Goal: Task Accomplishment & Management: Use online tool/utility

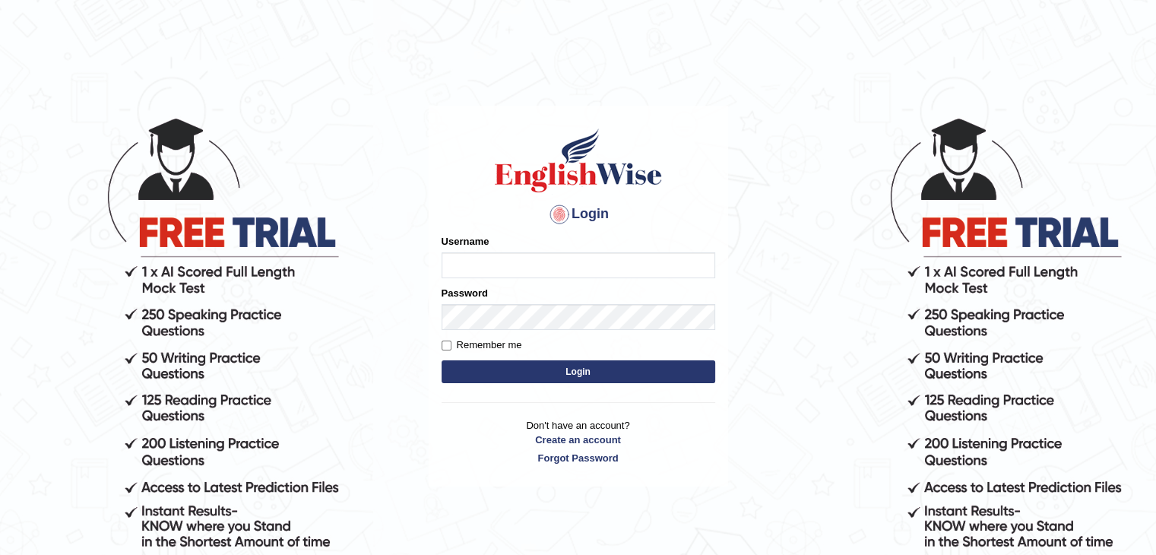
click at [482, 268] on input "Username" at bounding box center [579, 265] width 274 height 26
type input "kasundi"
click at [442, 360] on button "Login" at bounding box center [579, 371] width 274 height 23
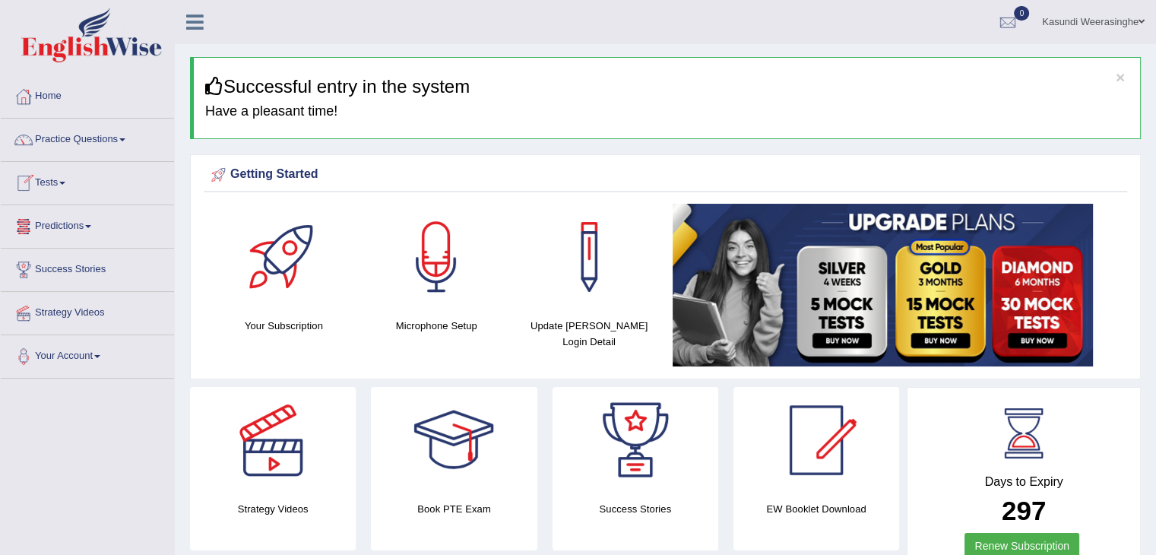
click at [76, 188] on link "Tests" at bounding box center [87, 181] width 173 height 38
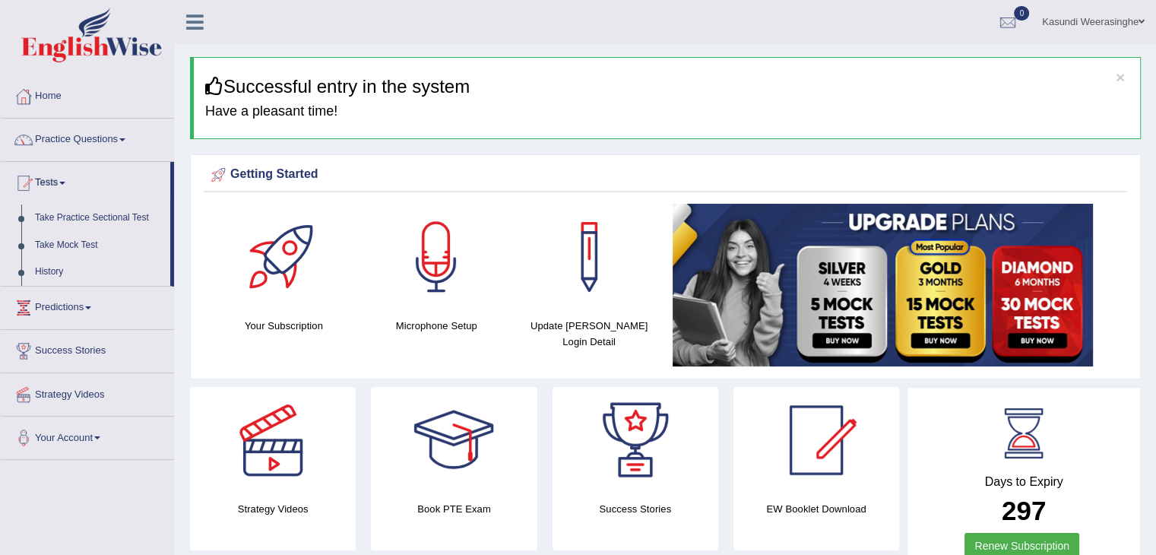
click at [88, 156] on link "Practice Questions" at bounding box center [87, 138] width 173 height 38
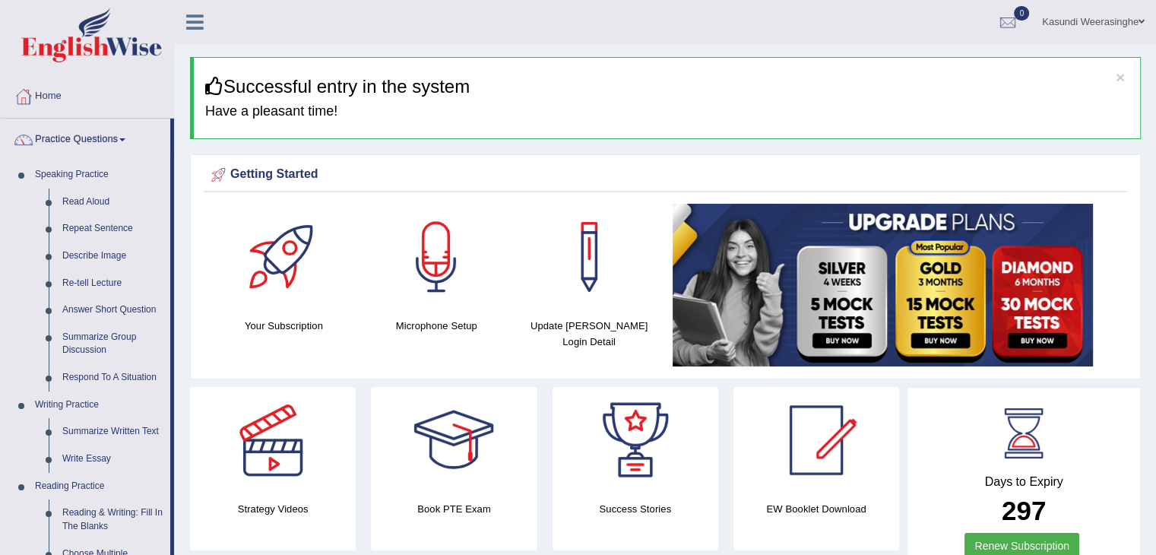
drag, startPoint x: 1154, startPoint y: 67, endPoint x: 1167, endPoint y: 320, distance: 253.4
click at [1155, 320] on html "Toggle navigation Home Practice Questions Speaking Practice Read Aloud Repeat S…" at bounding box center [578, 277] width 1156 height 555
click at [435, 271] on div at bounding box center [436, 257] width 106 height 106
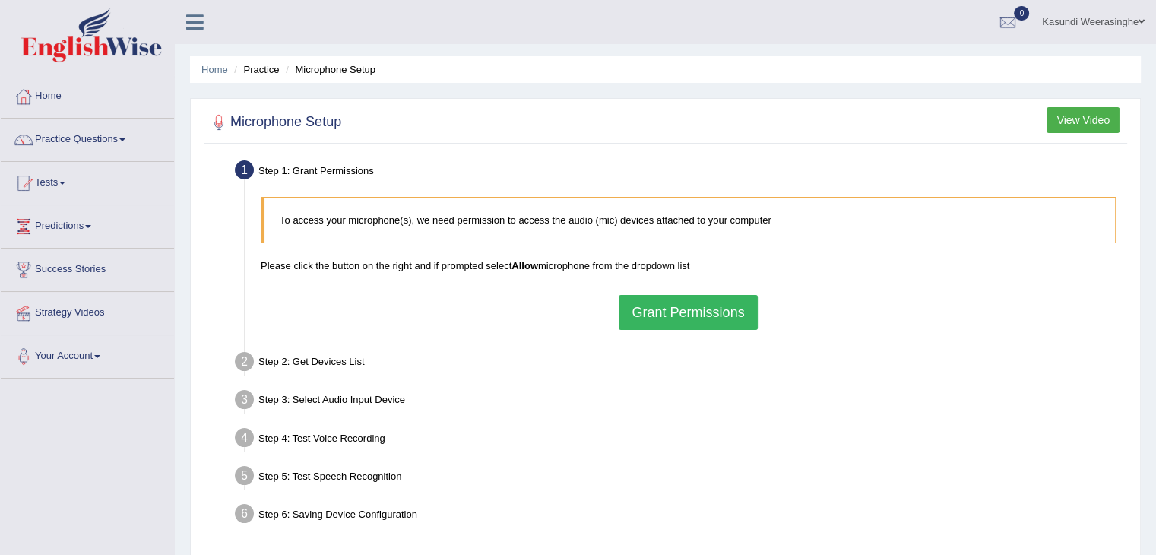
click at [641, 306] on button "Grant Permissions" at bounding box center [688, 312] width 138 height 35
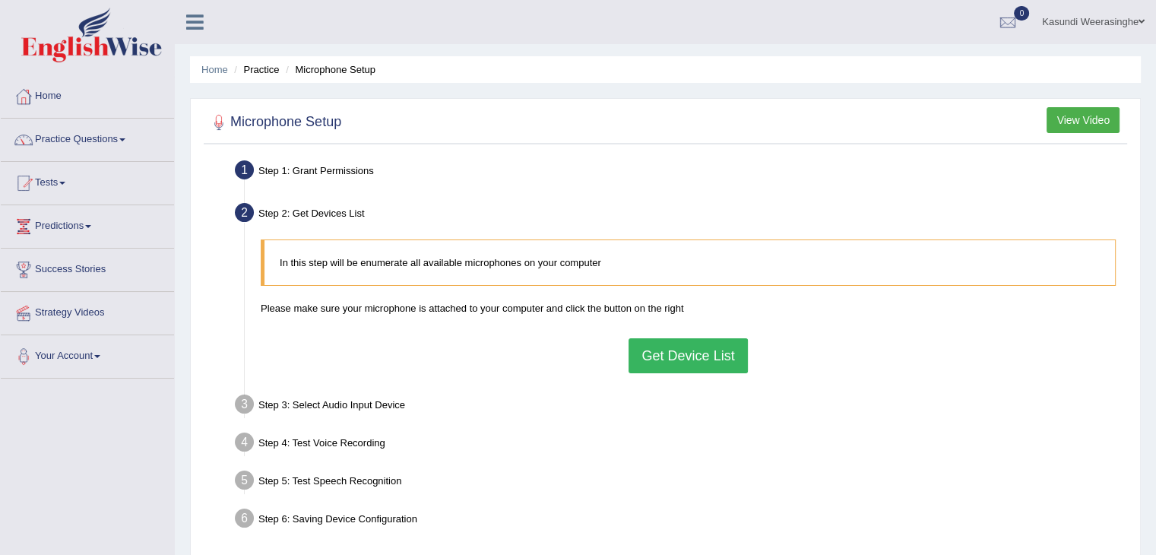
click at [663, 347] on button "Get Device List" at bounding box center [688, 355] width 119 height 35
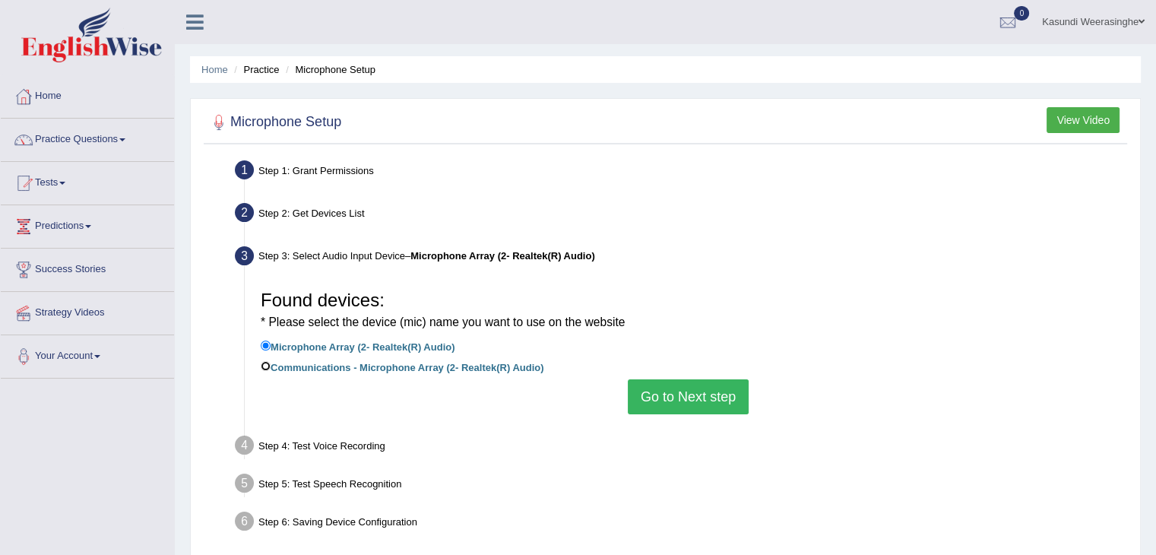
click at [268, 362] on input "Communications - Microphone Array (2- Realtek(R) Audio)" at bounding box center [266, 366] width 10 height 10
radio input "true"
click at [679, 402] on button "Go to Next step" at bounding box center [688, 396] width 121 height 35
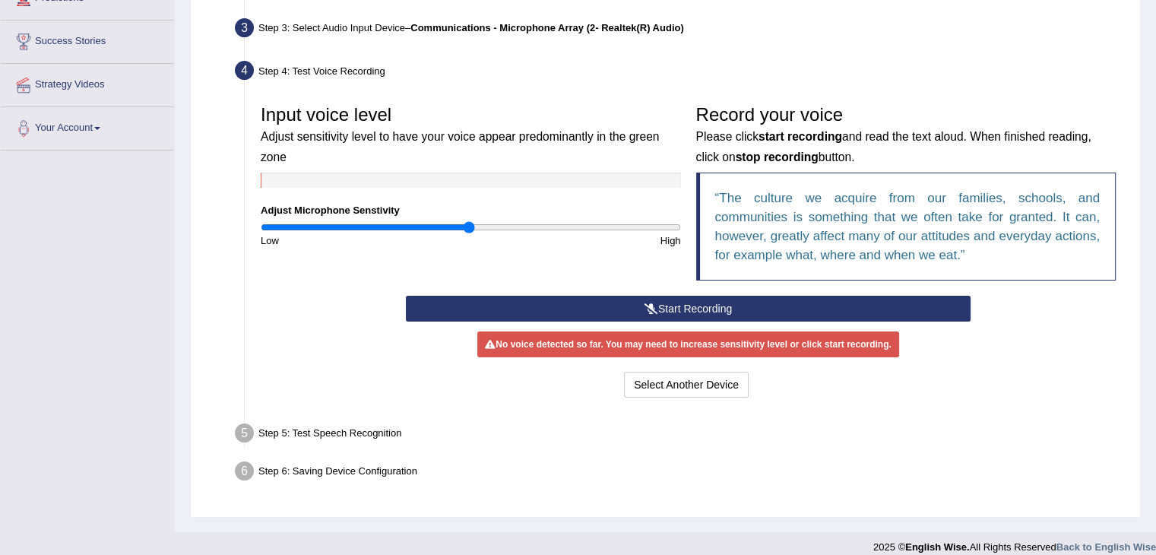
scroll to position [231, 0]
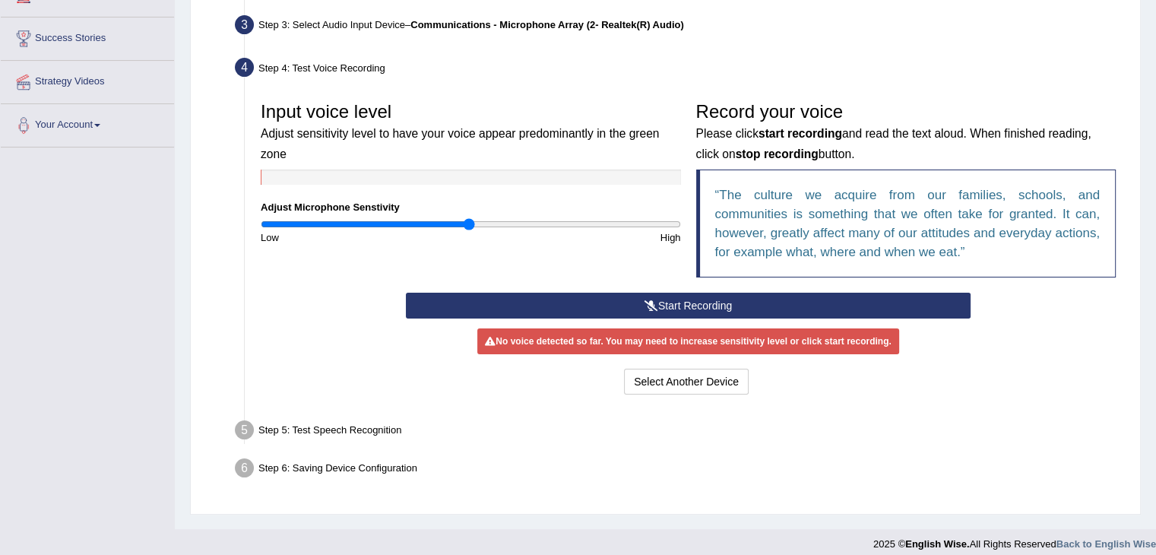
click at [596, 306] on button "Start Recording" at bounding box center [688, 306] width 565 height 26
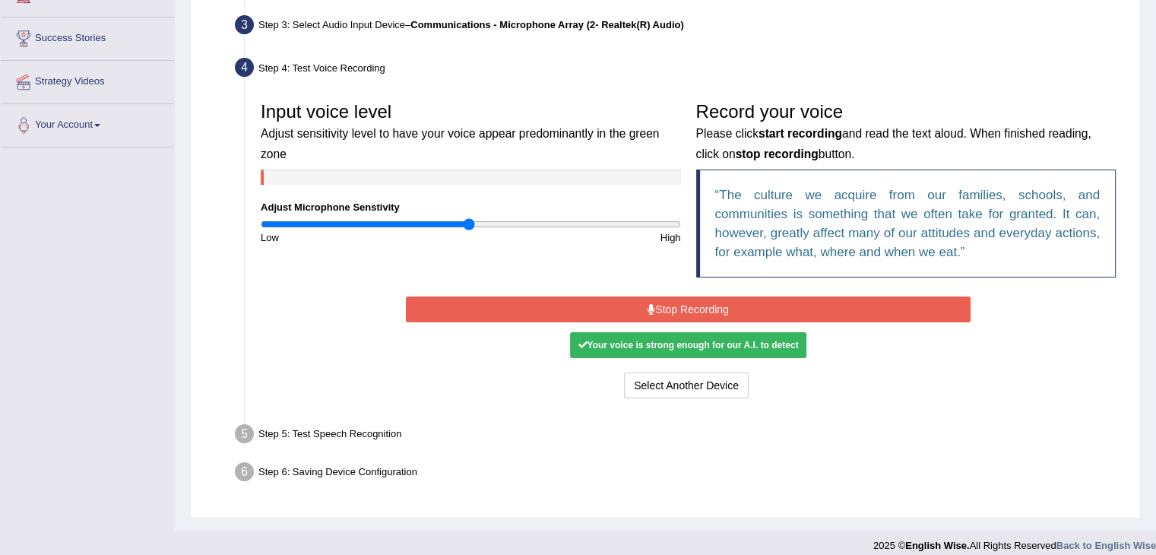
click at [809, 308] on button "Stop Recording" at bounding box center [688, 309] width 565 height 26
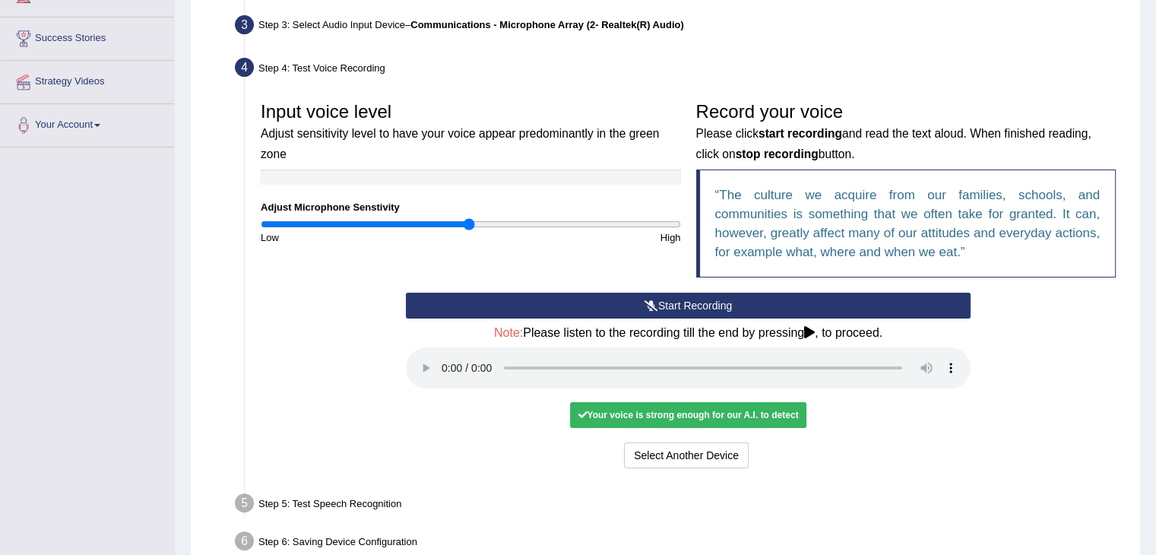
scroll to position [313, 0]
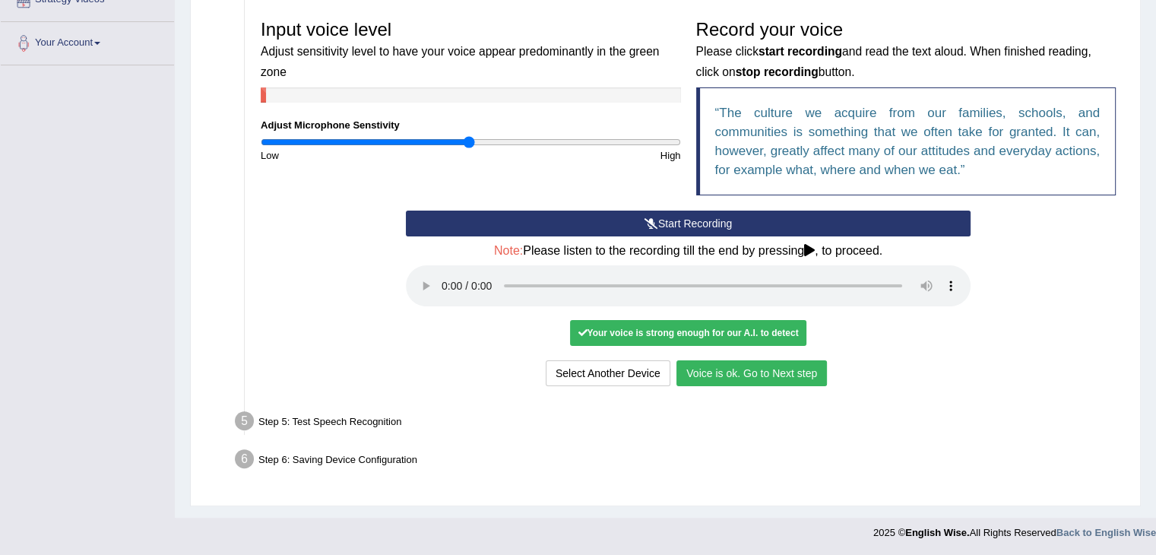
click at [746, 371] on button "Voice is ok. Go to Next step" at bounding box center [751, 373] width 150 height 26
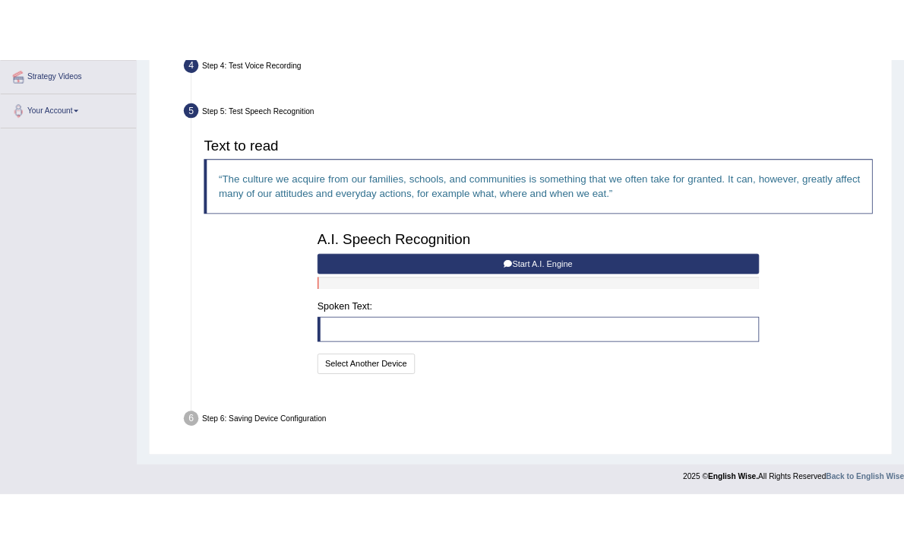
scroll to position [253, 0]
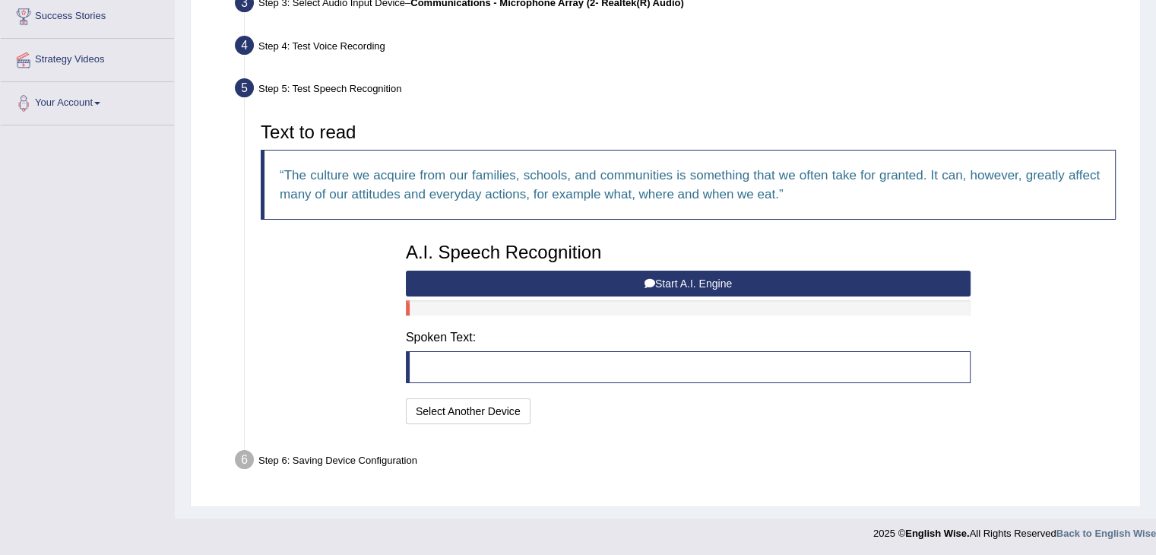
click at [617, 281] on button "Start A.I. Engine" at bounding box center [688, 284] width 565 height 26
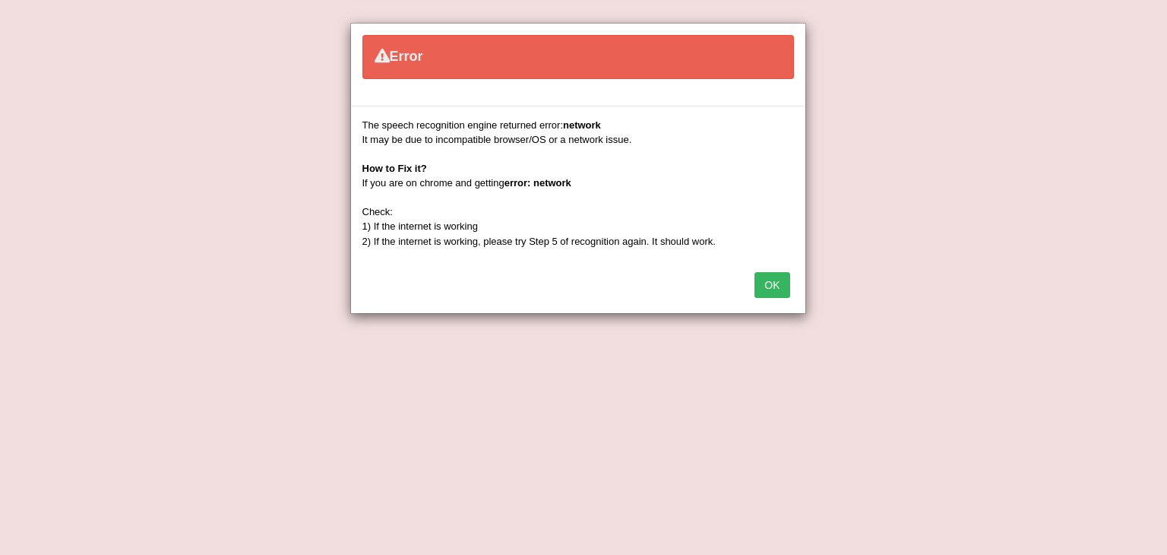
click at [758, 284] on button "OK" at bounding box center [772, 285] width 35 height 26
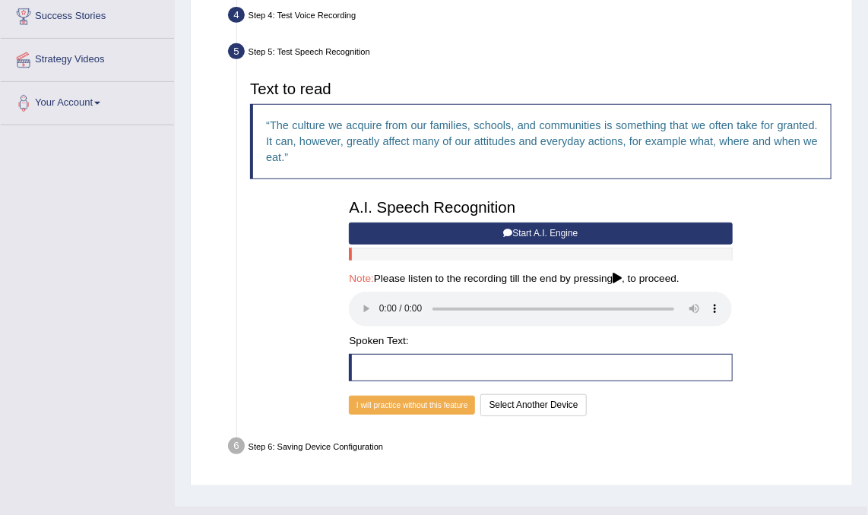
click at [478, 233] on button "Start A.I. Engine" at bounding box center [540, 234] width 383 height 22
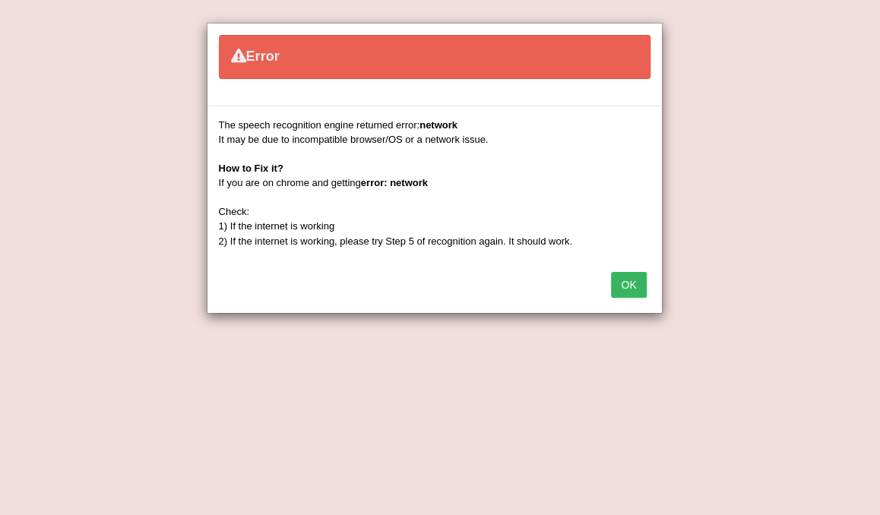
click at [630, 282] on button "OK" at bounding box center [628, 285] width 35 height 26
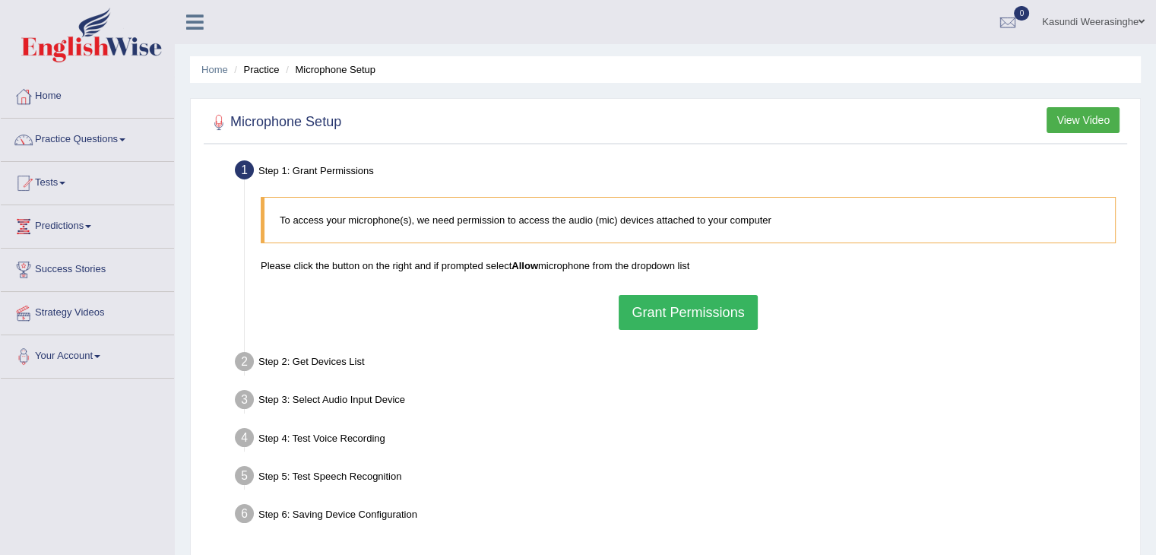
scroll to position [243, 0]
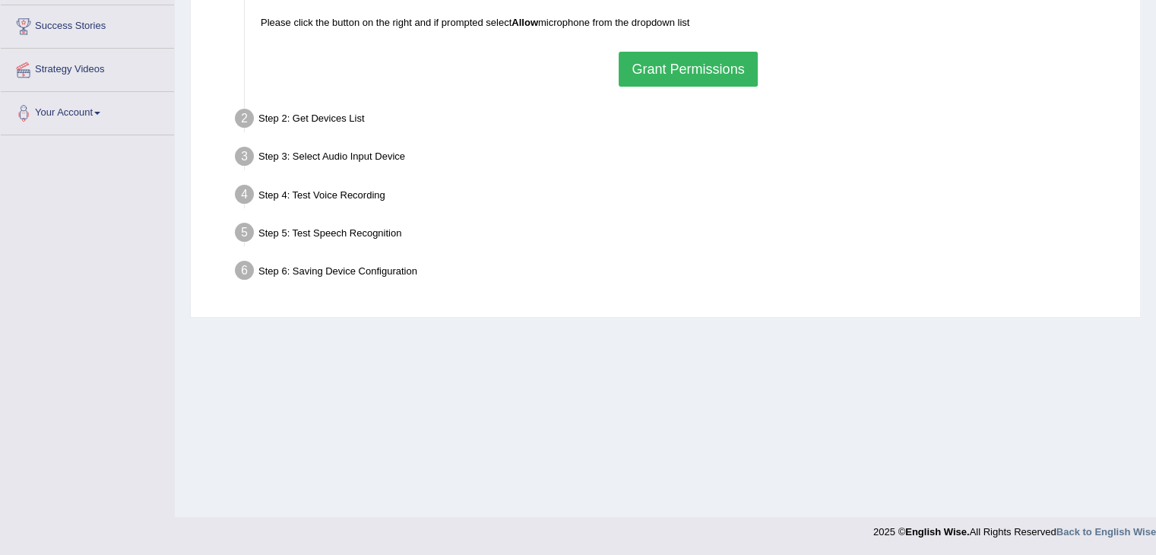
click at [651, 70] on button "Grant Permissions" at bounding box center [688, 69] width 138 height 35
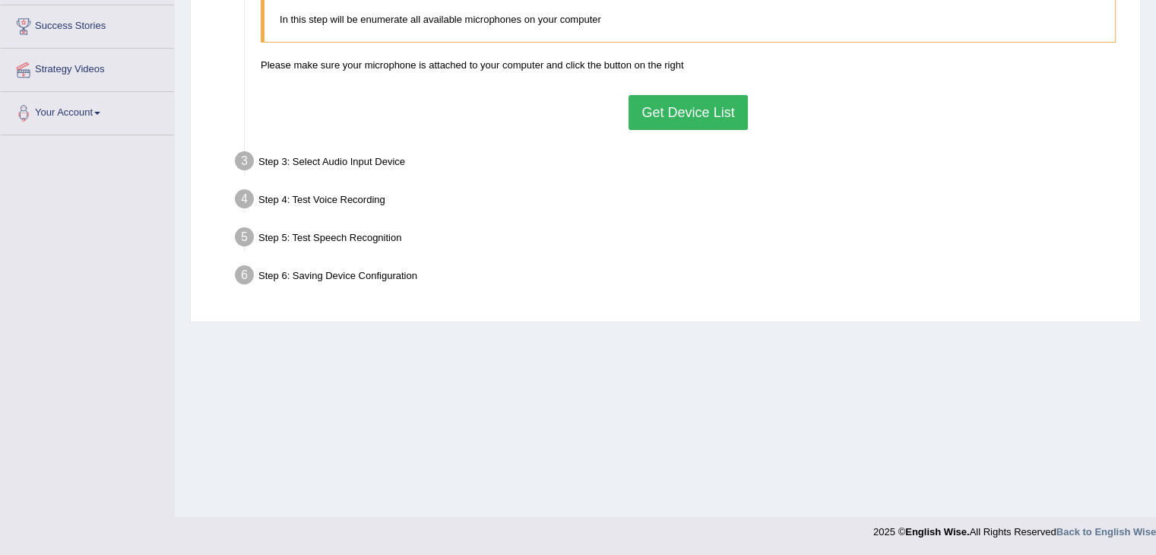
click at [684, 113] on button "Get Device List" at bounding box center [688, 112] width 119 height 35
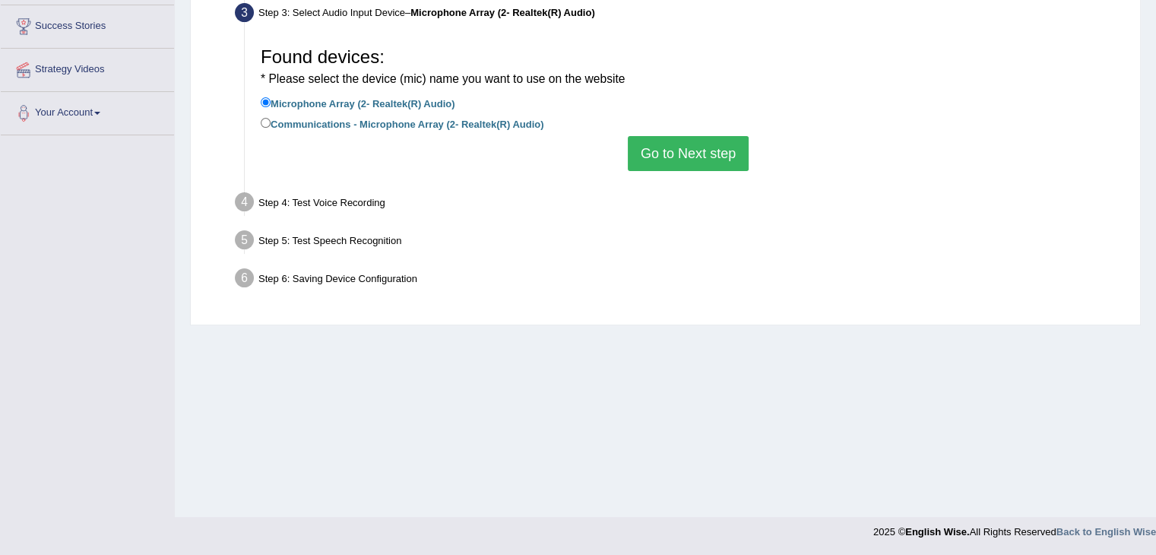
click at [696, 145] on button "Go to Next step" at bounding box center [688, 153] width 121 height 35
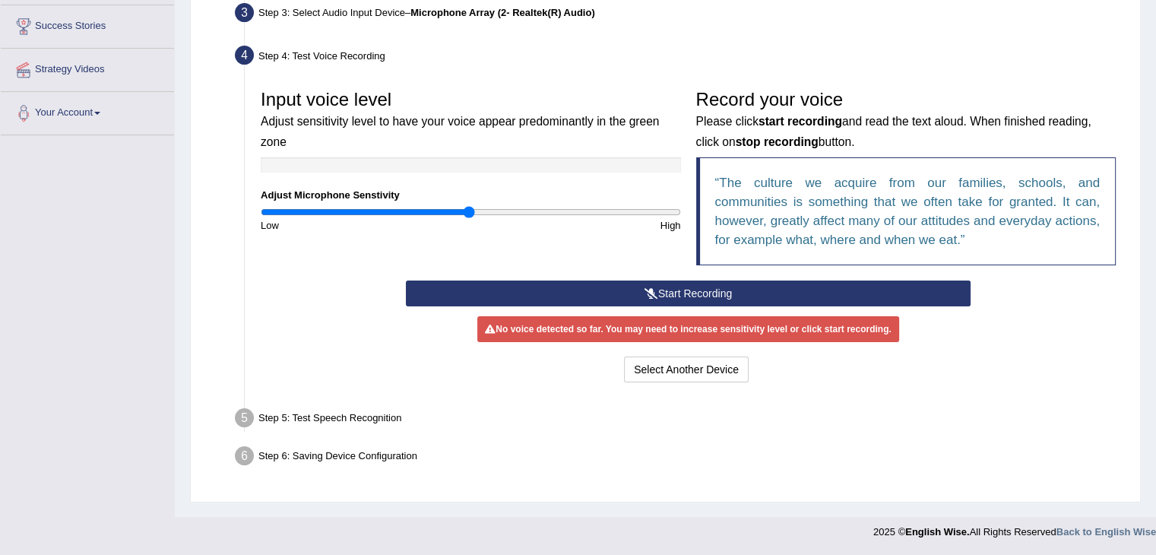
click at [752, 297] on button "Start Recording" at bounding box center [688, 293] width 565 height 26
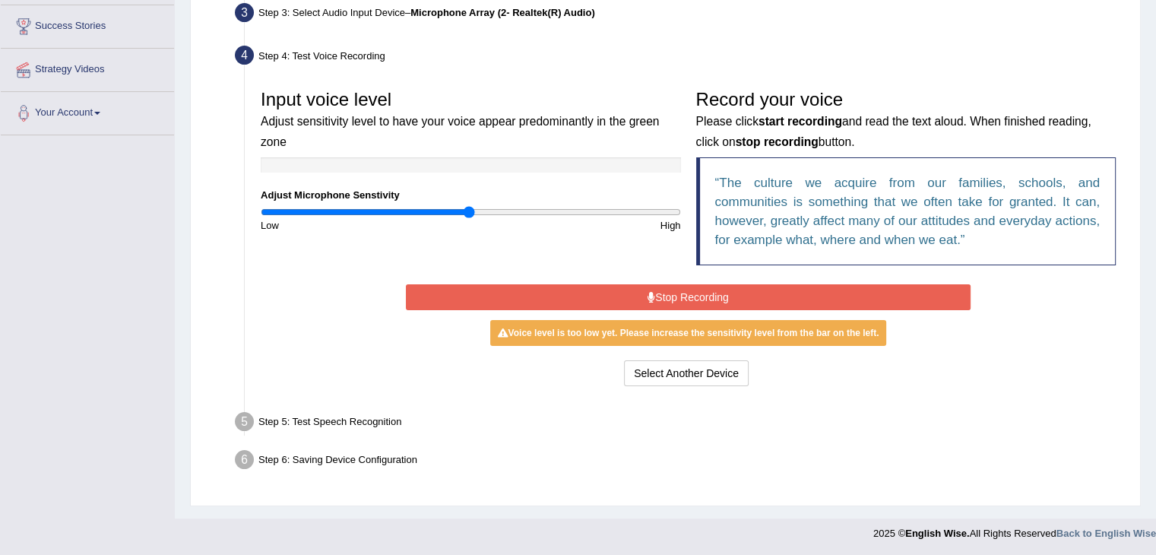
click at [752, 297] on button "Stop Recording" at bounding box center [688, 297] width 565 height 26
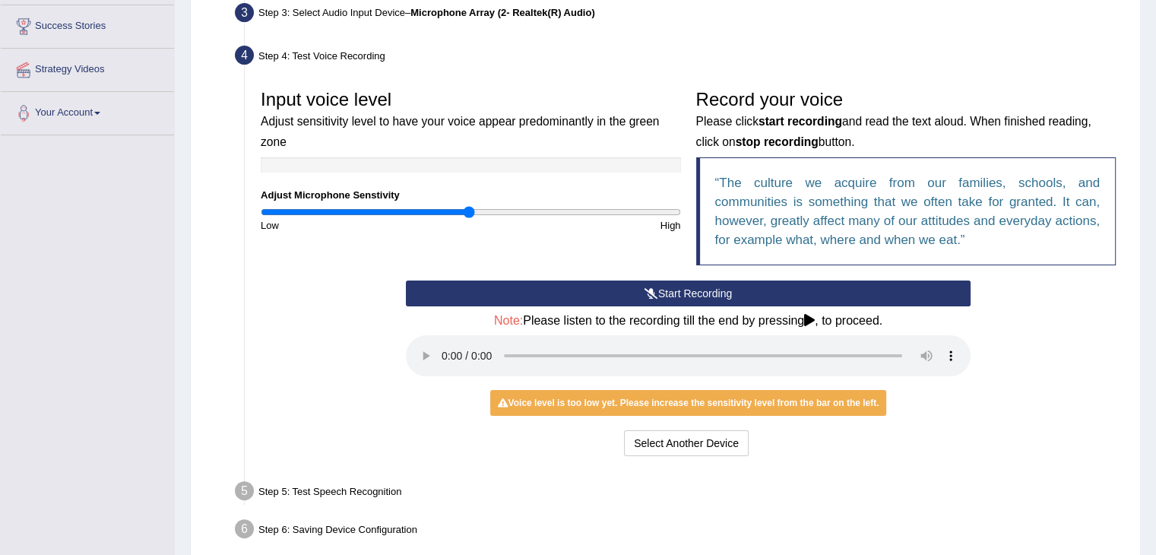
click at [671, 289] on button "Start Recording" at bounding box center [688, 293] width 565 height 26
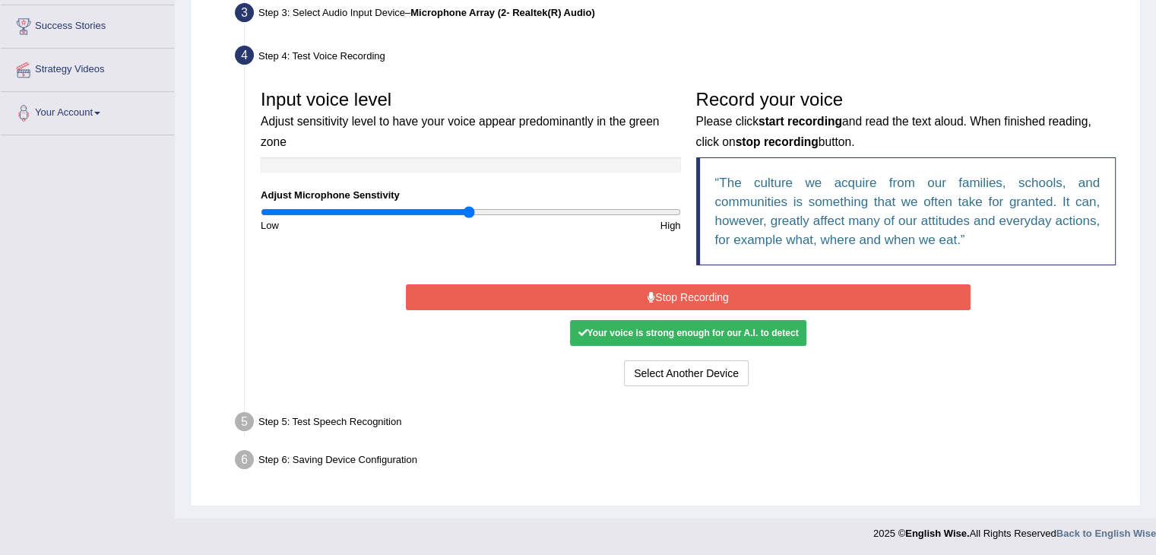
click at [671, 289] on button "Stop Recording" at bounding box center [688, 297] width 565 height 26
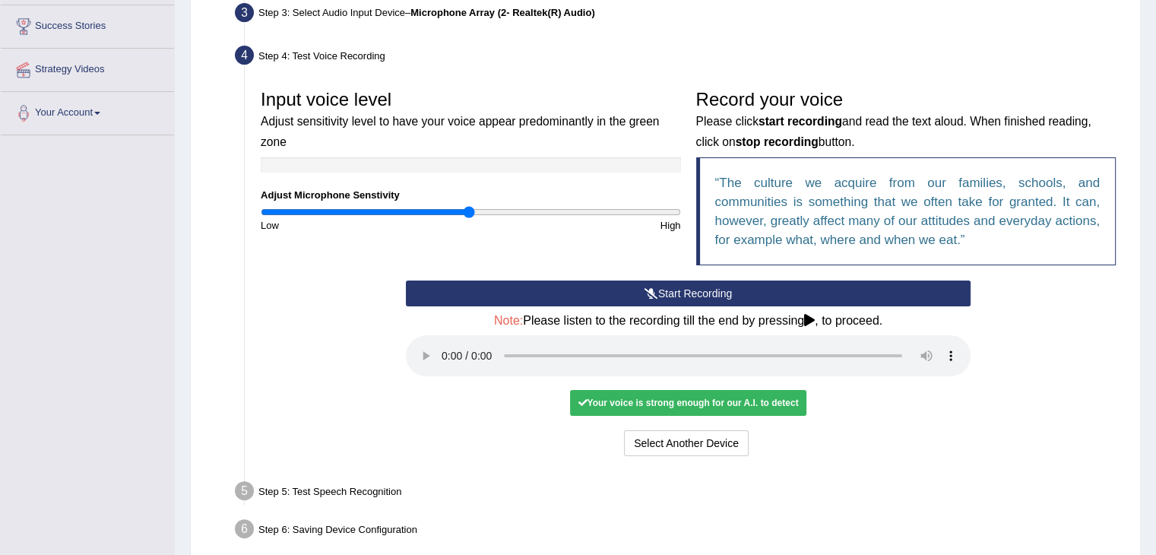
scroll to position [313, 0]
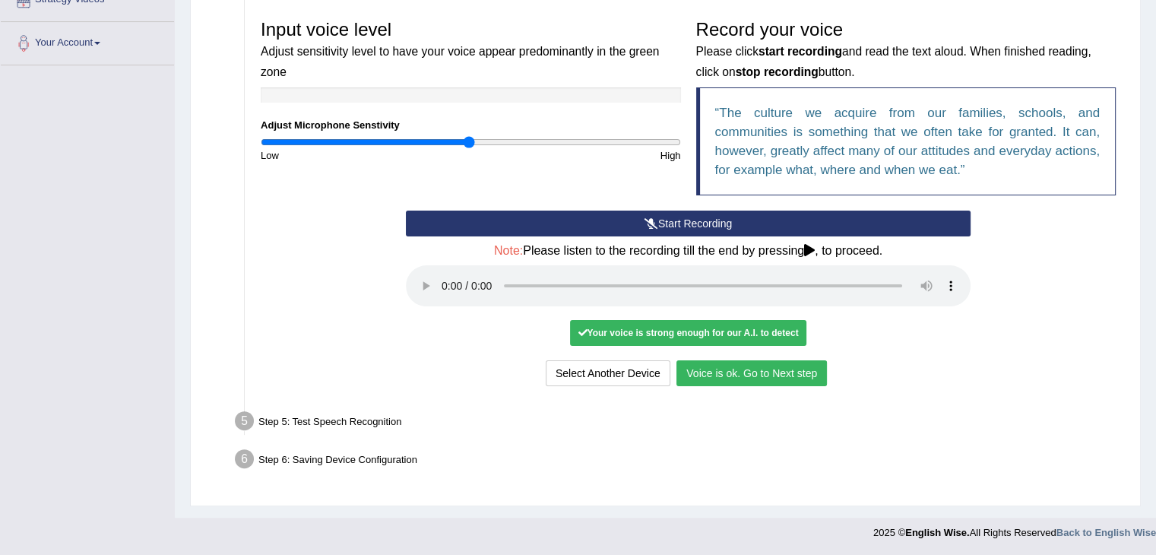
click at [768, 365] on button "Voice is ok. Go to Next step" at bounding box center [751, 373] width 150 height 26
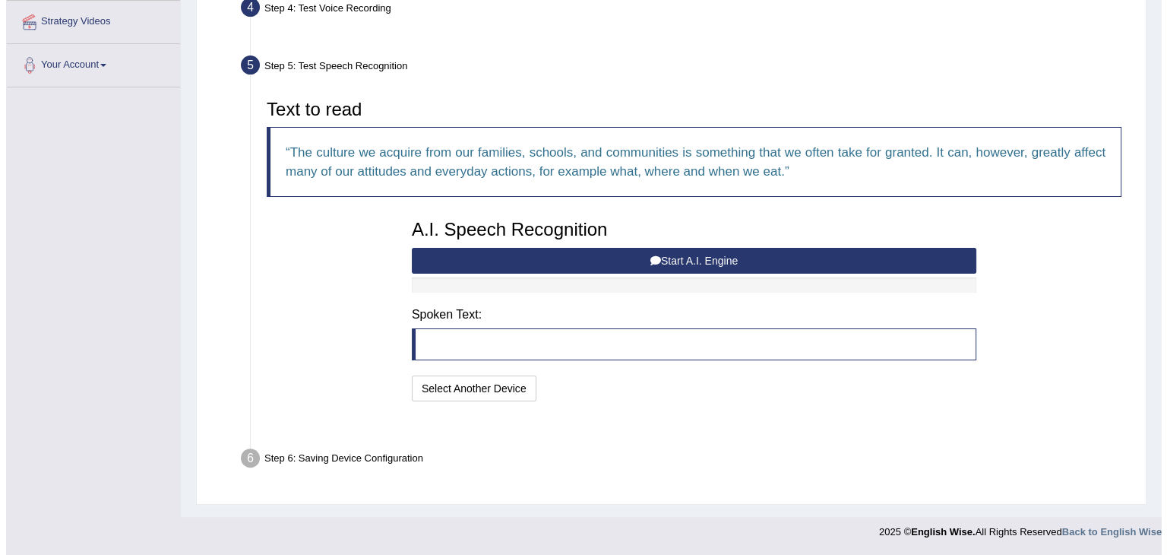
scroll to position [253, 0]
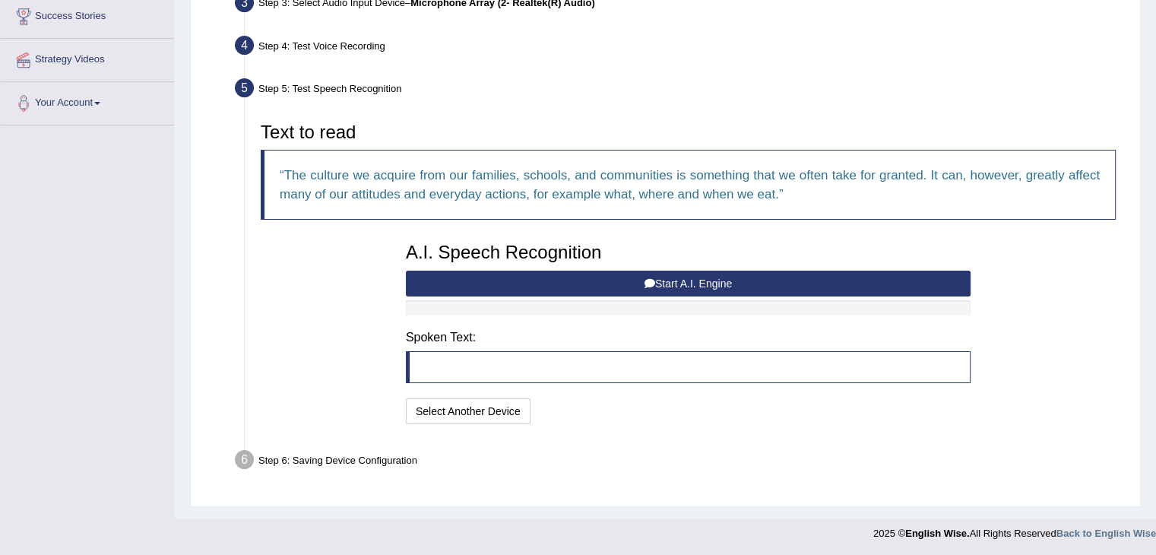
click at [619, 280] on button "Start A.I. Engine" at bounding box center [688, 284] width 565 height 26
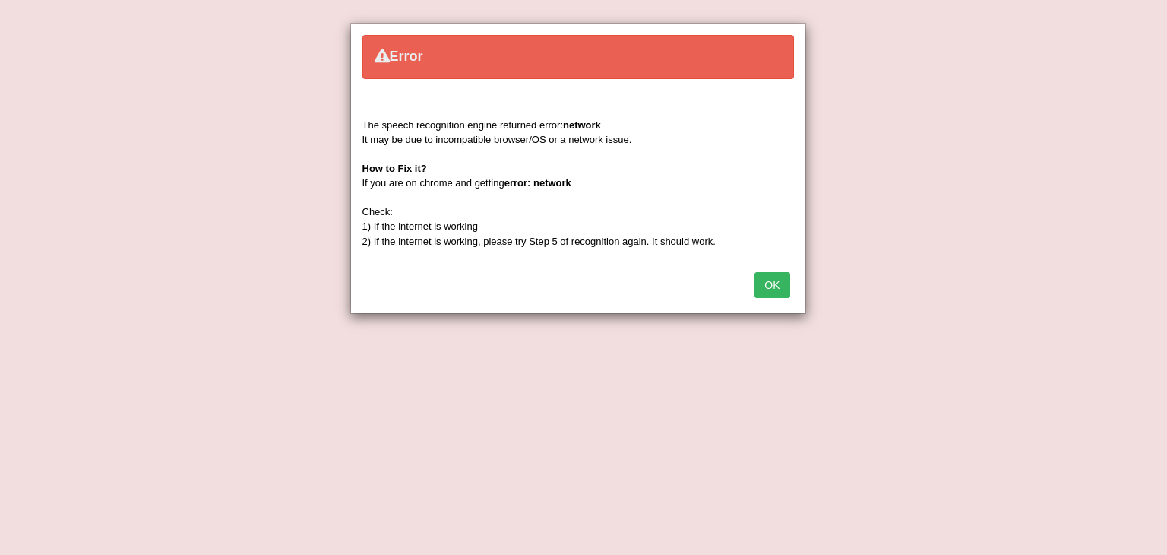
click at [779, 291] on button "OK" at bounding box center [772, 285] width 35 height 26
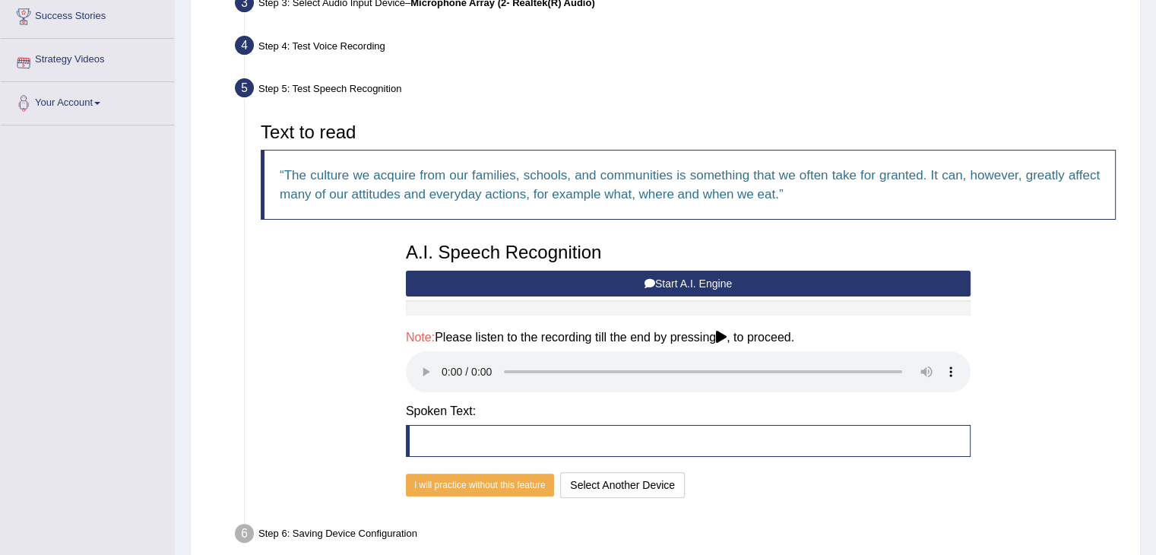
click at [442, 277] on button "Start A.I. Engine" at bounding box center [688, 284] width 565 height 26
